Goal: Navigation & Orientation: Find specific page/section

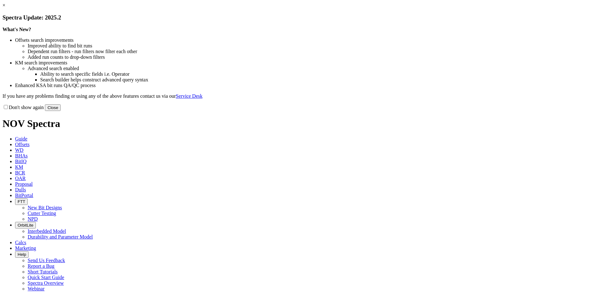
click at [5, 8] on link "×" at bounding box center [4, 5] width 3 height 5
click at [61, 111] on button "Close" at bounding box center [53, 107] width 16 height 7
